Goal: Transaction & Acquisition: Purchase product/service

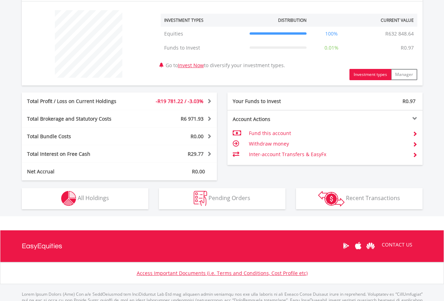
scroll to position [294, 0]
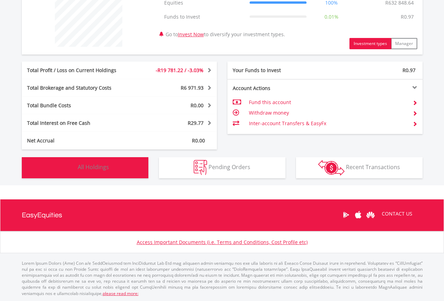
click at [96, 169] on span "All Holdings" at bounding box center [93, 167] width 31 height 8
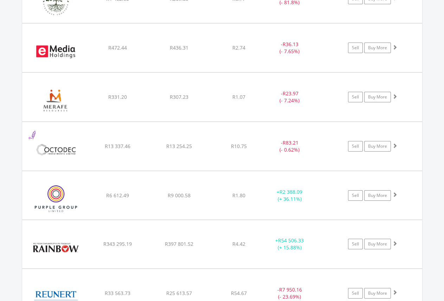
scroll to position [703, 0]
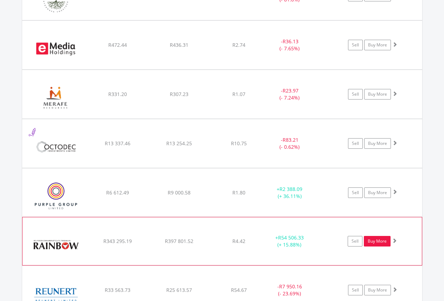
click at [378, 242] on link "Buy More" at bounding box center [376, 241] width 27 height 11
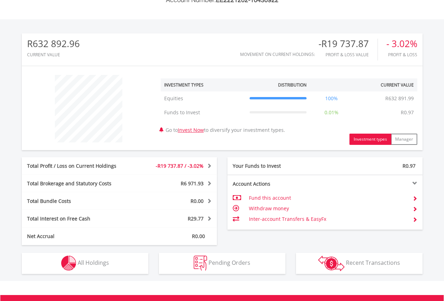
scroll to position [67, 133]
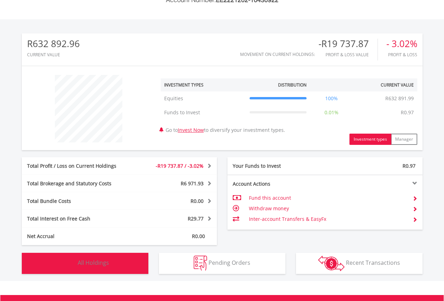
click at [94, 270] on button "Holdings All Holdings" at bounding box center [85, 263] width 126 height 21
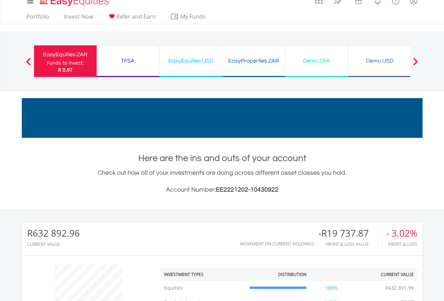
scroll to position [0, 0]
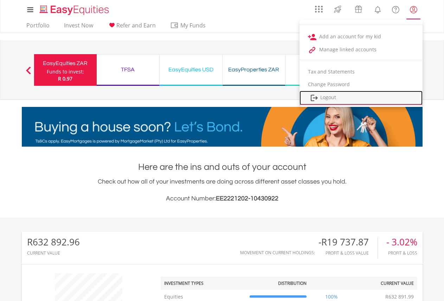
click at [328, 94] on link "Logout" at bounding box center [360, 98] width 123 height 14
